Goal: Task Accomplishment & Management: Manage account settings

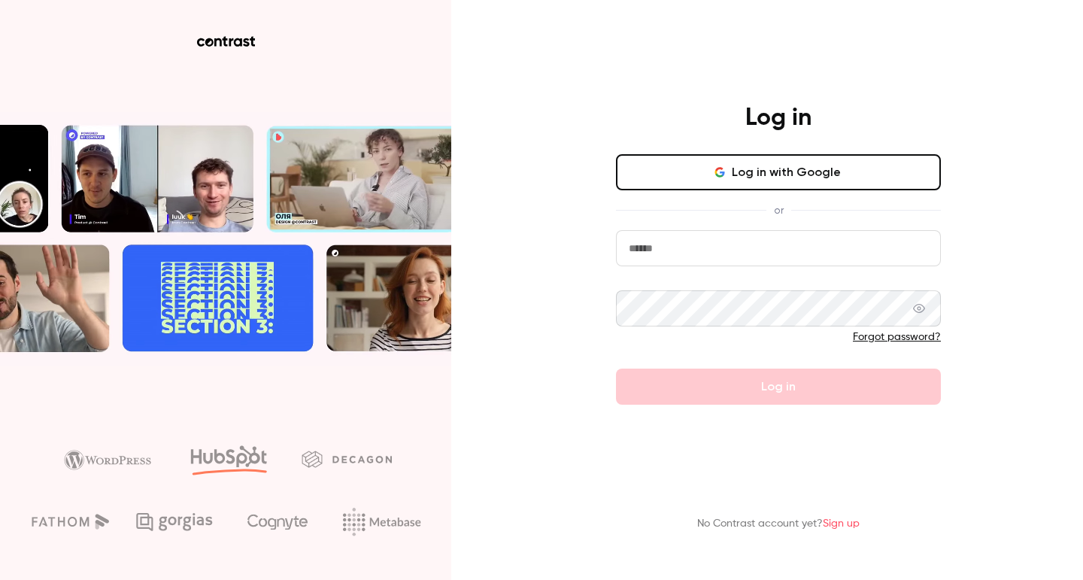
click at [732, 178] on button "Log in with Google" at bounding box center [778, 172] width 325 height 36
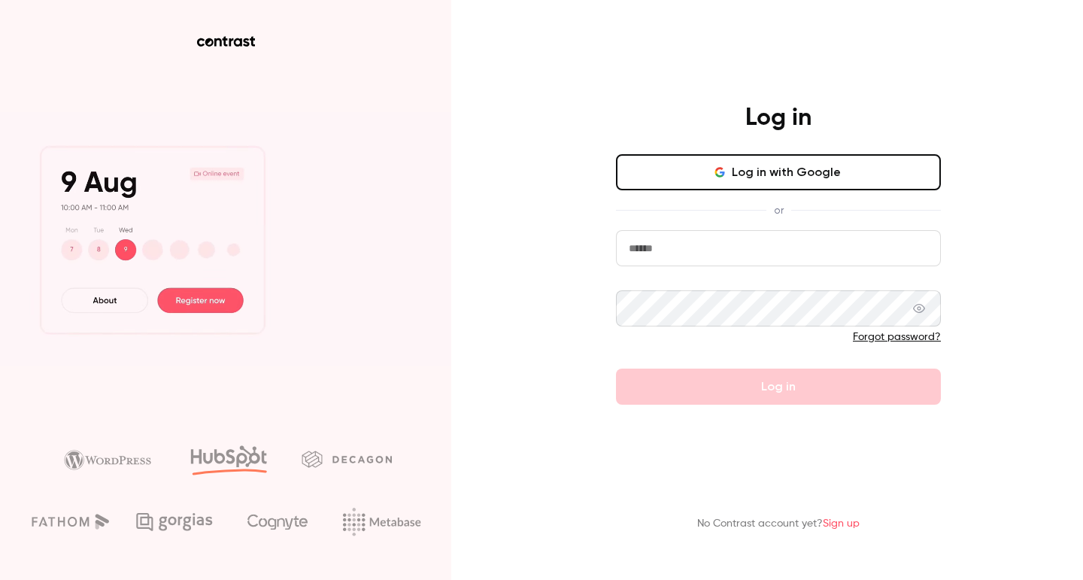
click at [700, 257] on input "email" at bounding box center [778, 248] width 325 height 36
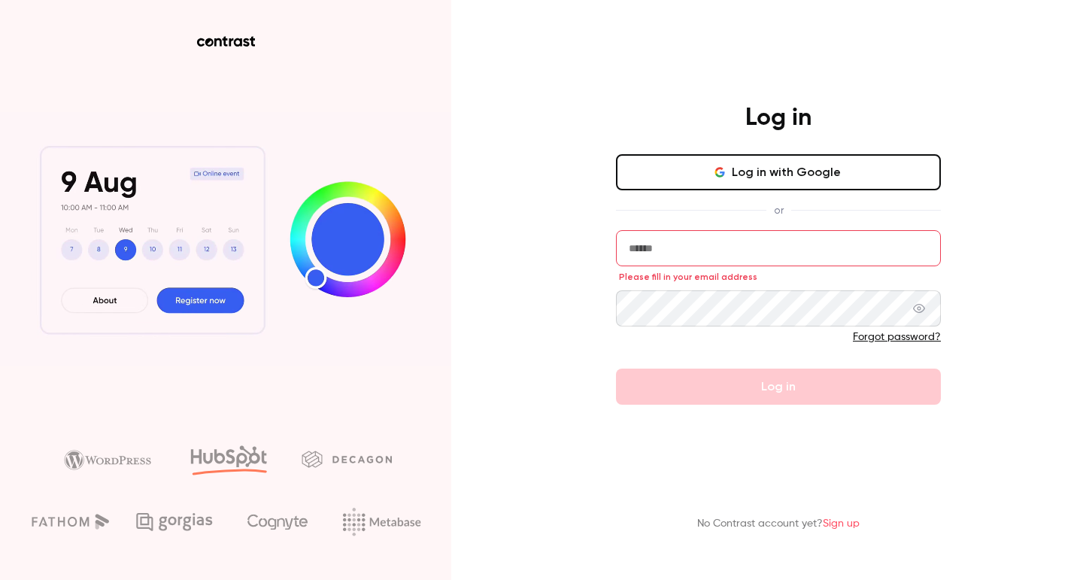
click at [693, 257] on input "email" at bounding box center [778, 248] width 325 height 36
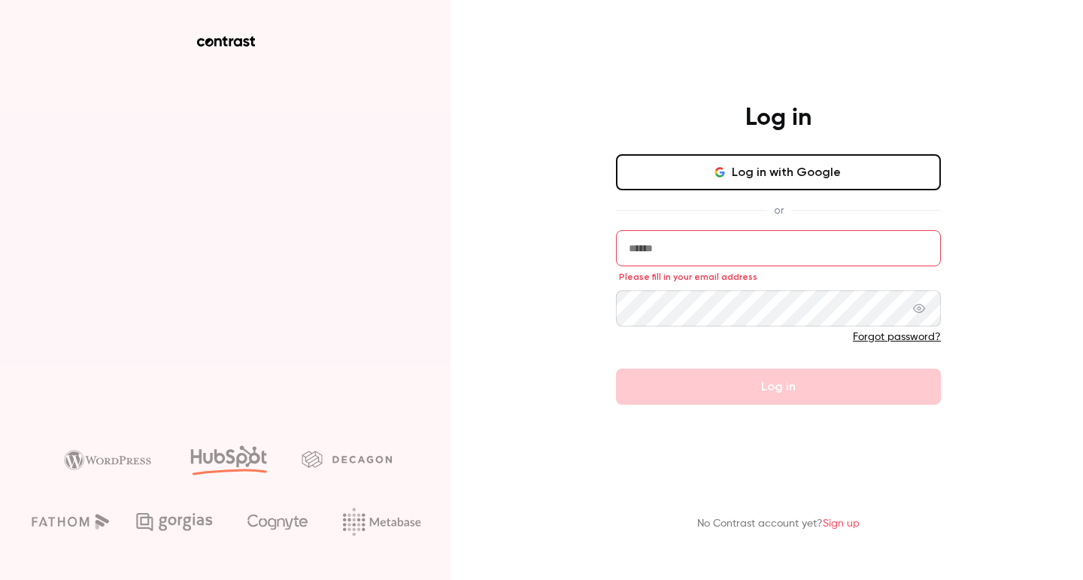
type input "**********"
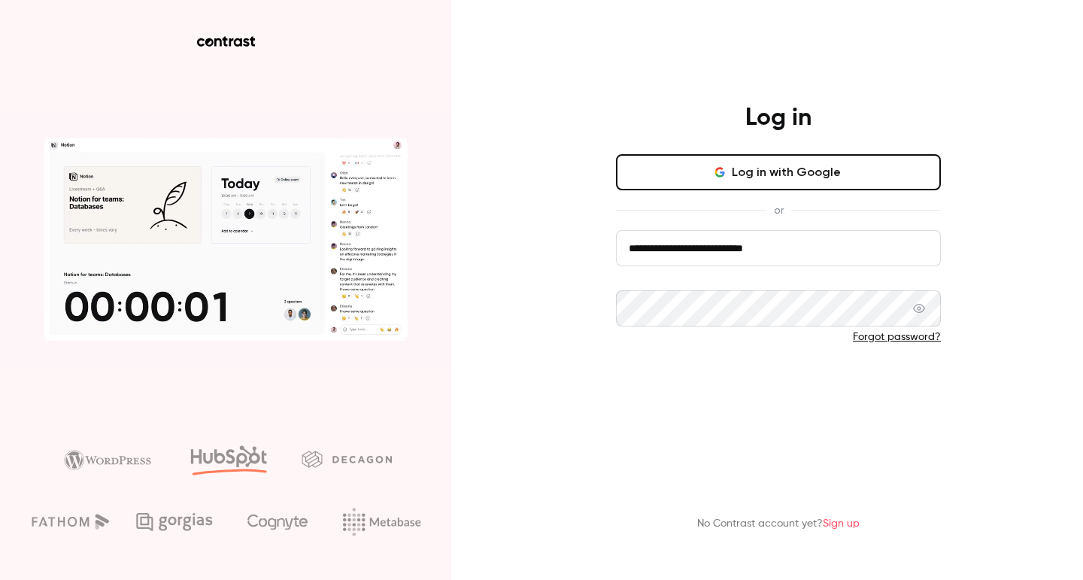
click at [800, 396] on button "Log in" at bounding box center [778, 387] width 325 height 36
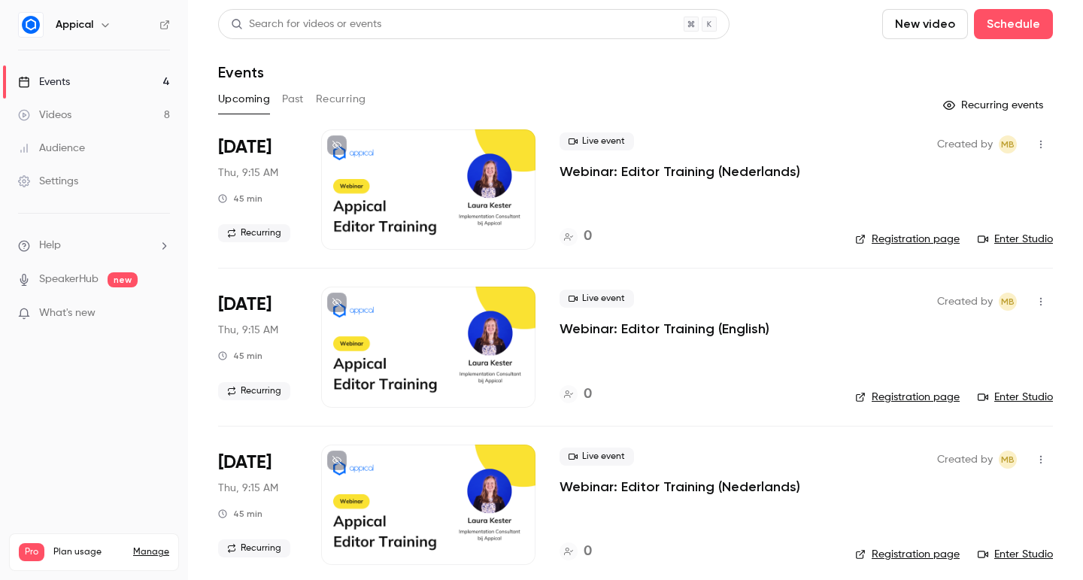
click at [67, 20] on h6 "Appical" at bounding box center [75, 24] width 38 height 15
click at [97, 27] on button "button" at bounding box center [105, 25] width 18 height 18
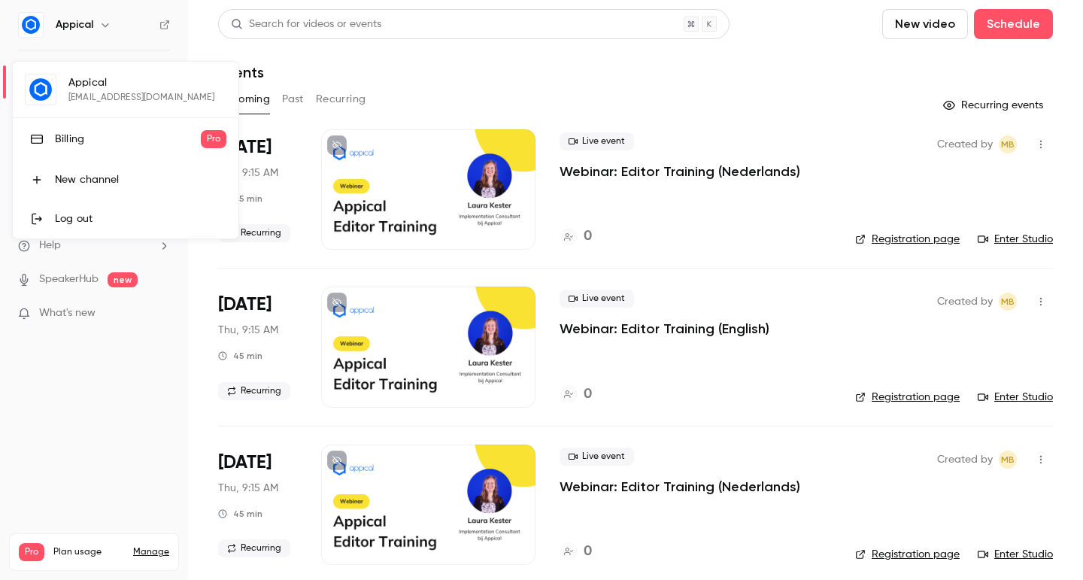
click at [126, 17] on div at bounding box center [541, 290] width 1083 height 580
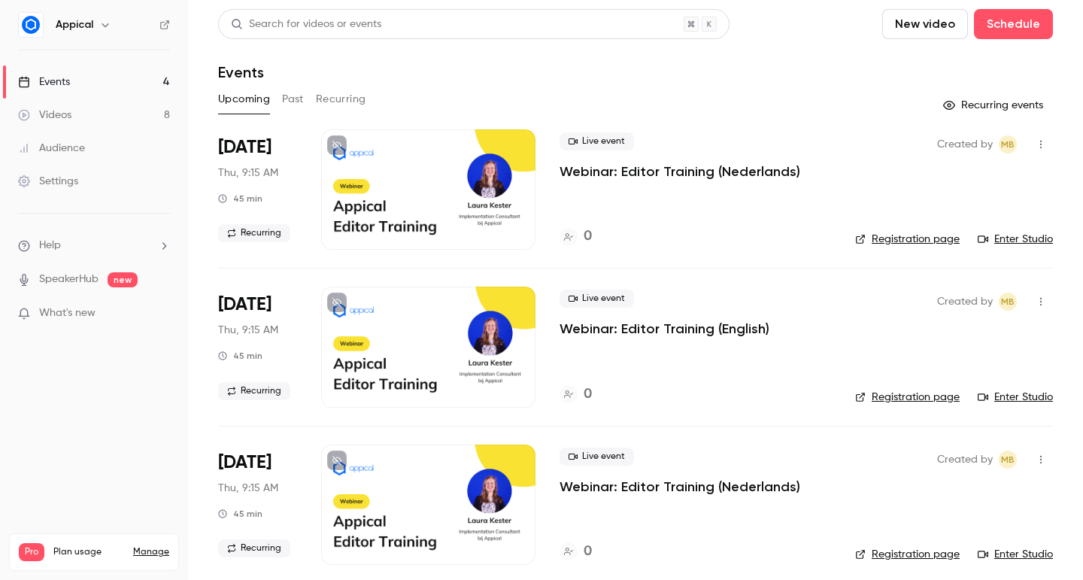
click at [50, 181] on div "Settings" at bounding box center [48, 181] width 60 height 15
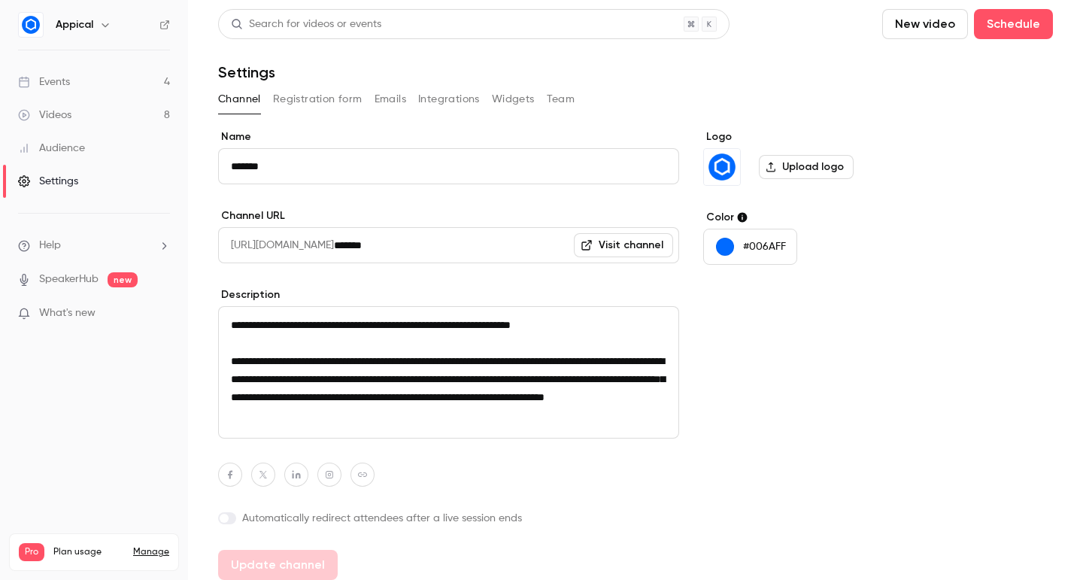
click at [554, 100] on button "Team" at bounding box center [561, 99] width 29 height 24
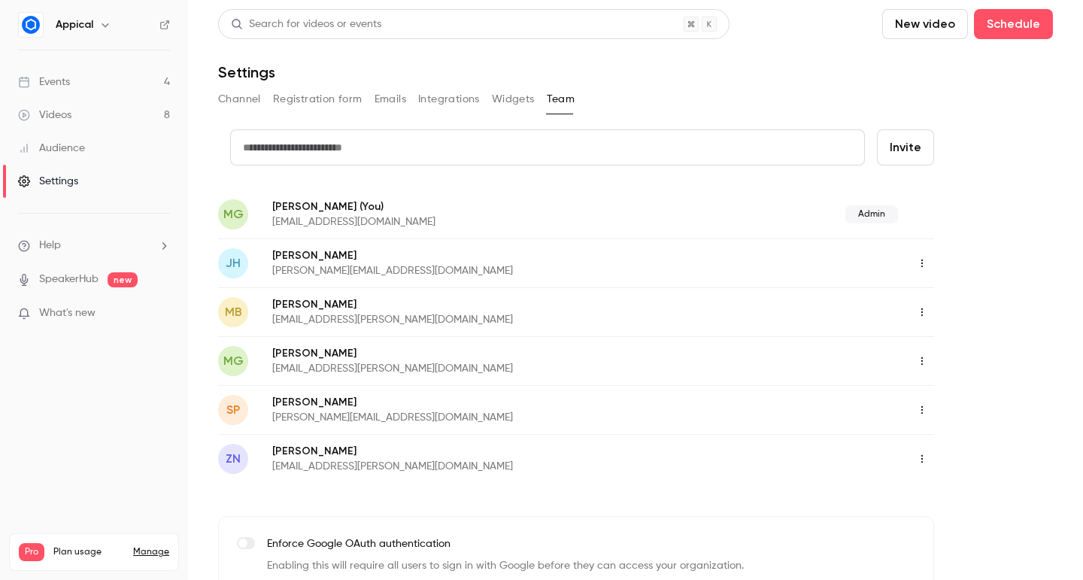
click at [921, 311] on icon "button" at bounding box center [922, 312] width 12 height 11
click at [962, 350] on div "Assign admin role" at bounding box center [1001, 350] width 114 height 15
click at [921, 459] on icon "button" at bounding box center [922, 459] width 2 height 8
click at [975, 492] on div "Assign admin role" at bounding box center [1001, 497] width 114 height 15
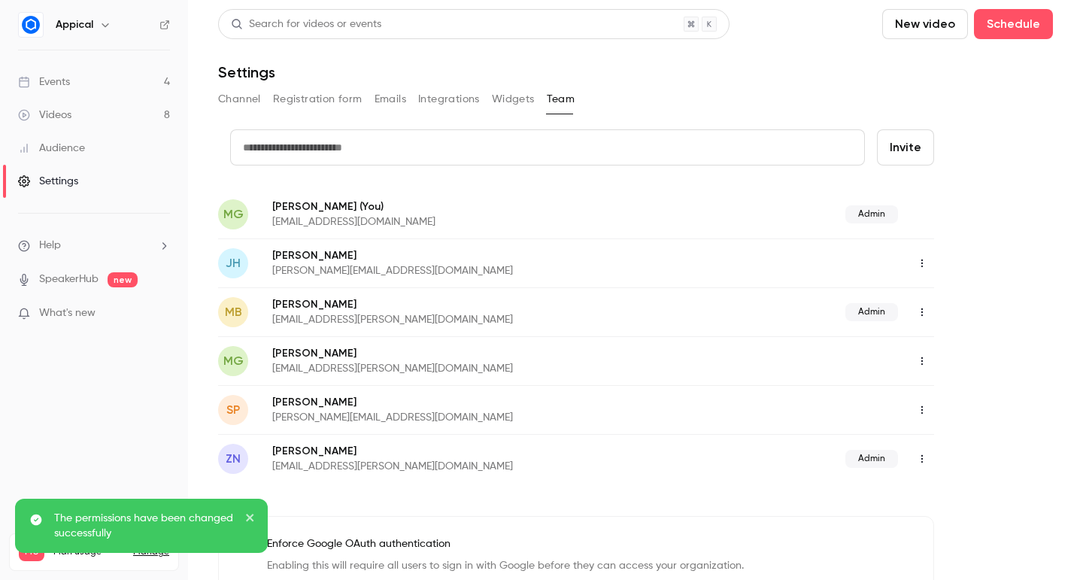
click at [921, 262] on icon "button" at bounding box center [922, 263] width 12 height 11
click at [946, 306] on div "Assign admin role" at bounding box center [1001, 301] width 114 height 15
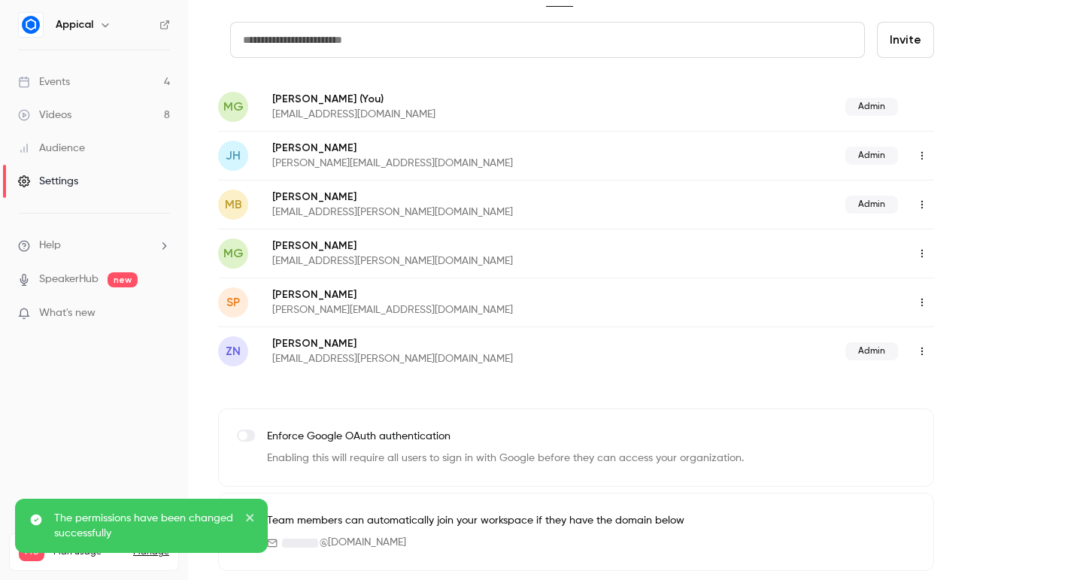
click at [254, 514] on icon "close" at bounding box center [250, 518] width 11 height 12
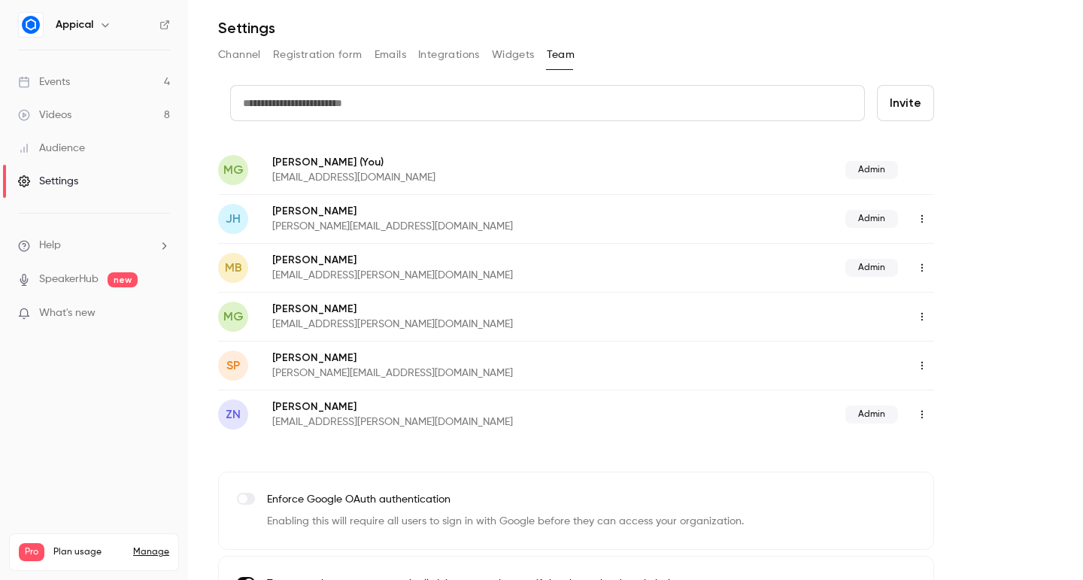
scroll to position [0, 0]
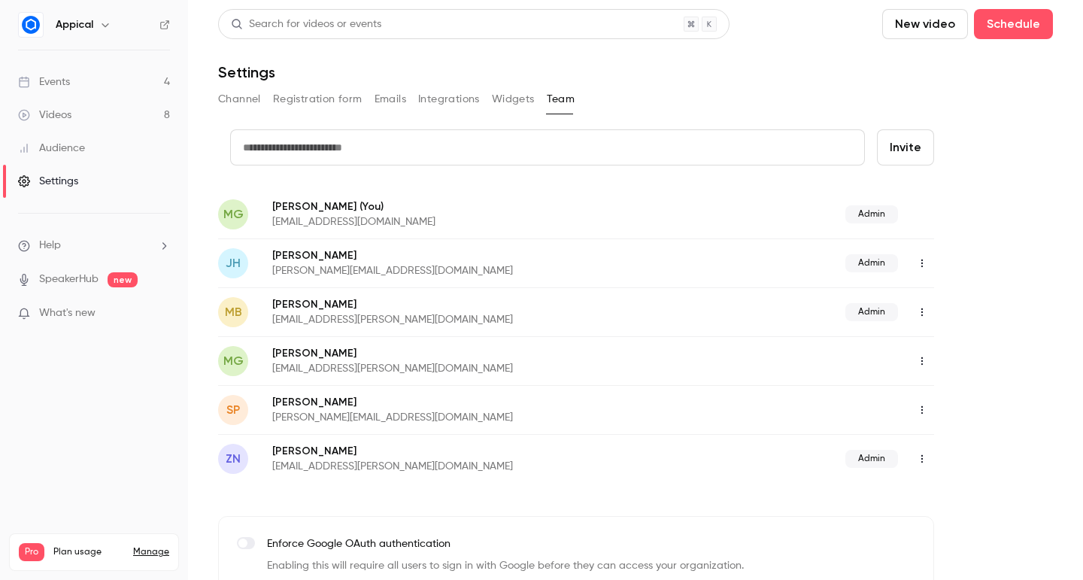
click at [229, 98] on button "Channel" at bounding box center [239, 99] width 43 height 24
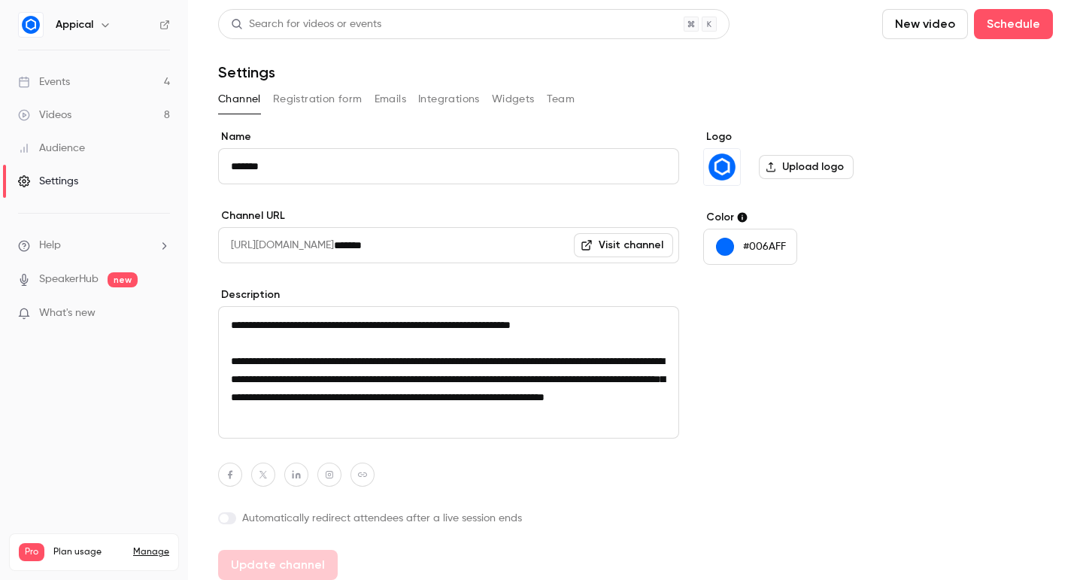
click at [73, 26] on h6 "Appical" at bounding box center [75, 24] width 38 height 15
click at [99, 26] on button "button" at bounding box center [105, 25] width 18 height 18
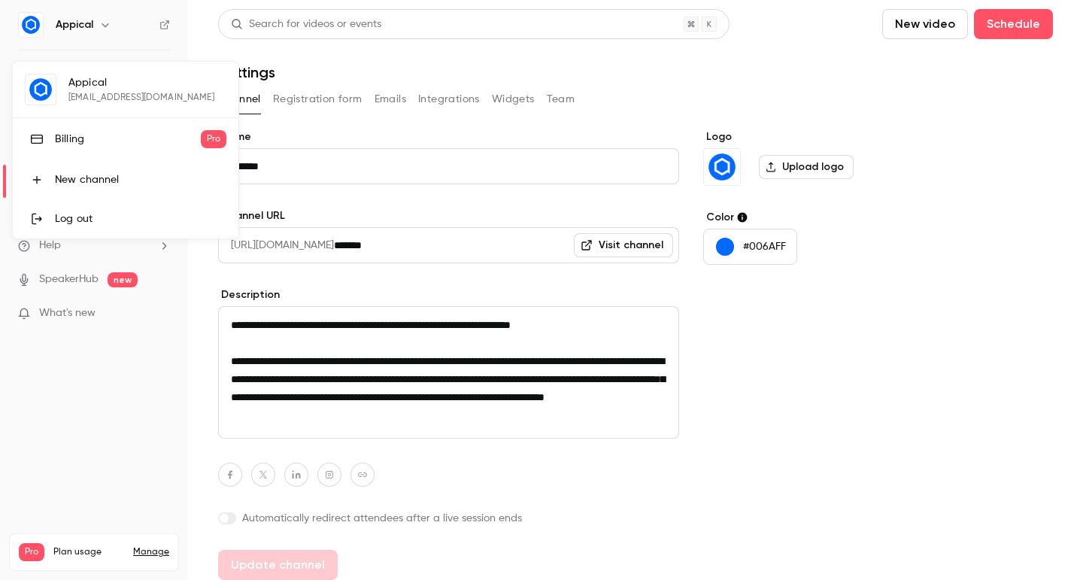
click at [79, 217] on div "Log out" at bounding box center [141, 218] width 172 height 15
